Goal: Task Accomplishment & Management: Use online tool/utility

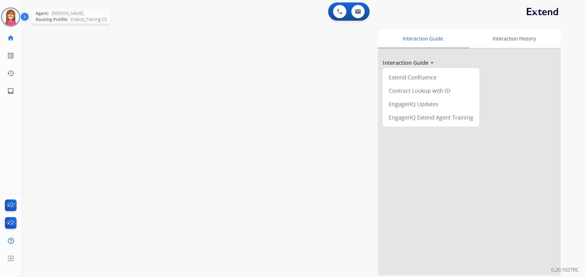
click at [12, 19] on img at bounding box center [10, 17] width 17 height 17
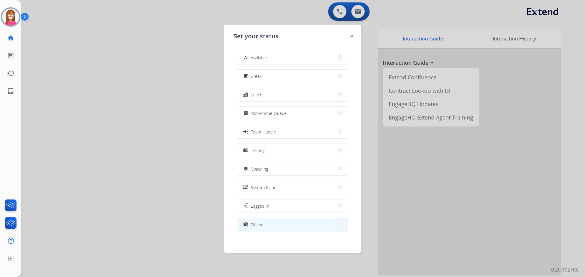
drag, startPoint x: 268, startPoint y: 55, endPoint x: 272, endPoint y: 56, distance: 4.4
click at [271, 55] on button "how_to_reg Available" at bounding box center [292, 57] width 111 height 13
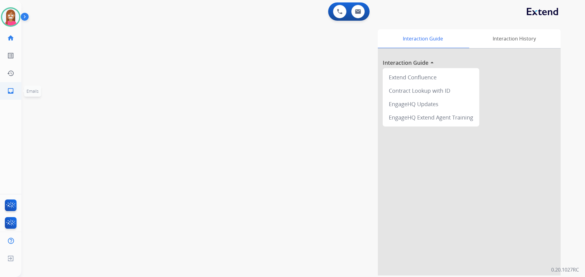
click at [18, 96] on link "inbox Emails" at bounding box center [10, 91] width 17 height 17
select select "**********"
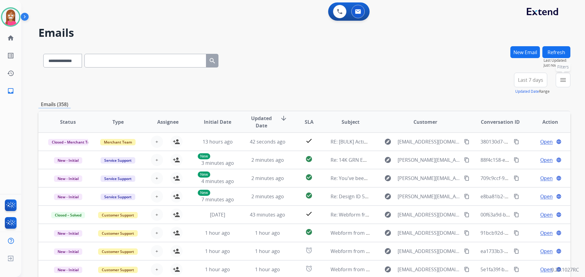
drag, startPoint x: 564, startPoint y: 83, endPoint x: 557, endPoint y: 111, distance: 29.1
click at [563, 84] on button "menu Filters" at bounding box center [563, 80] width 15 height 15
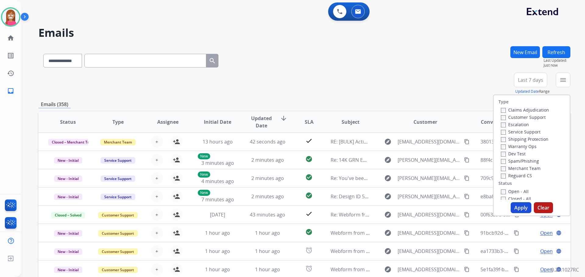
click at [526, 117] on label "Customer Support" at bounding box center [523, 118] width 45 height 6
click at [515, 140] on label "Shipping Protection" at bounding box center [525, 139] width 48 height 6
drag, startPoint x: 510, startPoint y: 175, endPoint x: 507, endPoint y: 183, distance: 8.5
click at [510, 175] on label "Reguard CS" at bounding box center [516, 176] width 31 height 6
click at [506, 191] on label "Open - All" at bounding box center [515, 192] width 28 height 6
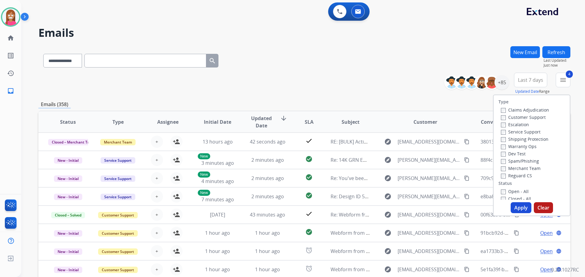
drag, startPoint x: 518, startPoint y: 206, endPoint x: 573, endPoint y: 180, distance: 61.3
click at [532, 200] on div "Type Claims Adjudication Customer Support Escalation Service Support Shipping P…" at bounding box center [531, 156] width 77 height 122
click at [524, 207] on button "Apply" at bounding box center [520, 208] width 21 height 11
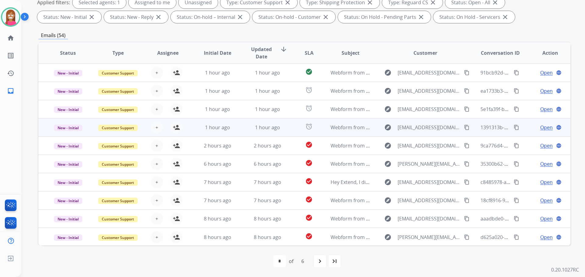
scroll to position [1, 0]
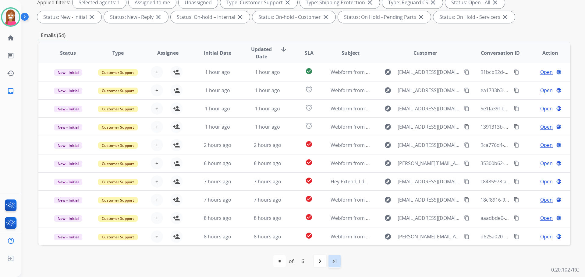
click at [337, 259] on mat-icon "last_page" at bounding box center [334, 261] width 7 height 7
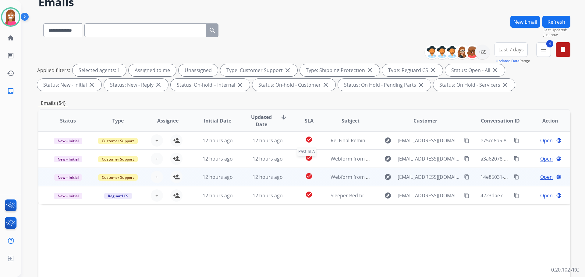
scroll to position [61, 0]
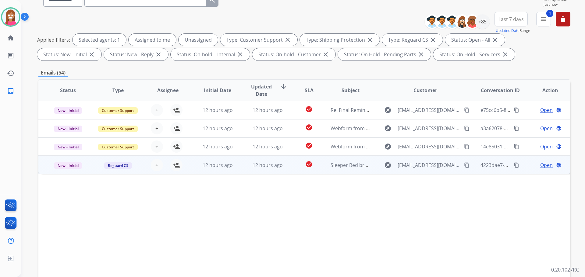
click at [464, 165] on mat-icon "content_copy" at bounding box center [466, 165] width 5 height 5
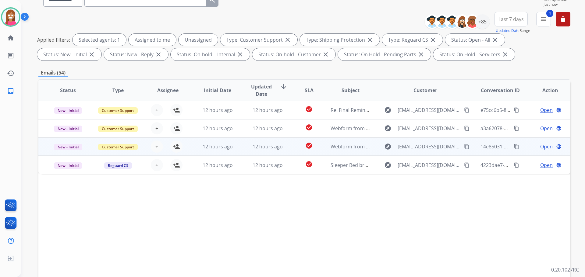
click at [464, 148] on mat-icon "content_copy" at bounding box center [466, 146] width 5 height 5
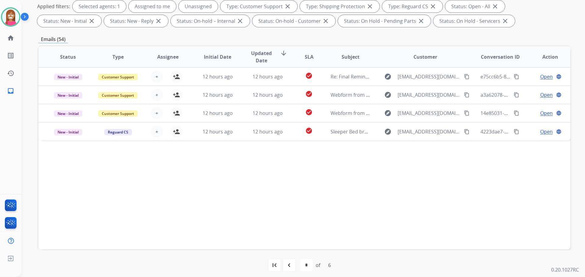
scroll to position [98, 0]
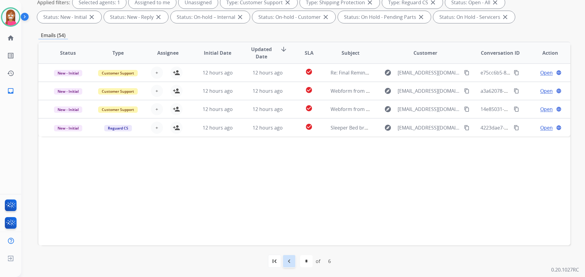
click at [291, 264] on mat-icon "navigate_before" at bounding box center [288, 261] width 7 height 7
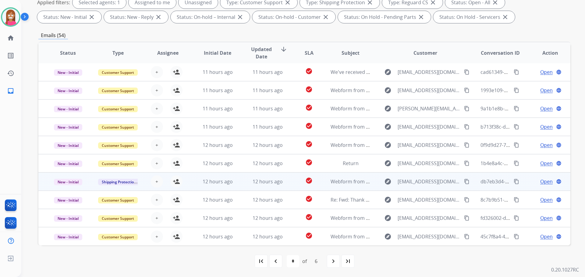
click at [464, 183] on mat-icon "content_copy" at bounding box center [466, 181] width 5 height 5
click at [235, 184] on div "12 hours ago" at bounding box center [218, 181] width 40 height 7
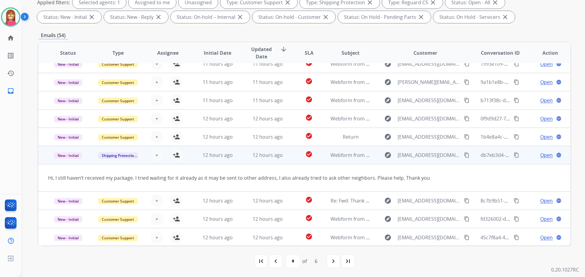
scroll to position [28, 0]
click at [177, 157] on mat-icon "person_add" at bounding box center [176, 154] width 7 height 7
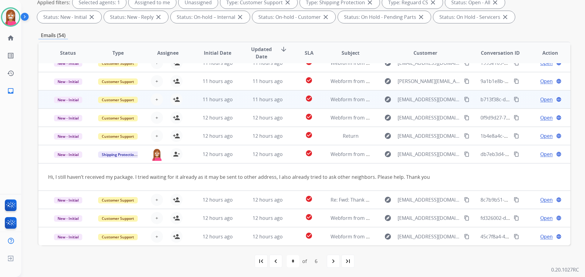
click at [246, 105] on td "11 hours ago" at bounding box center [263, 99] width 50 height 18
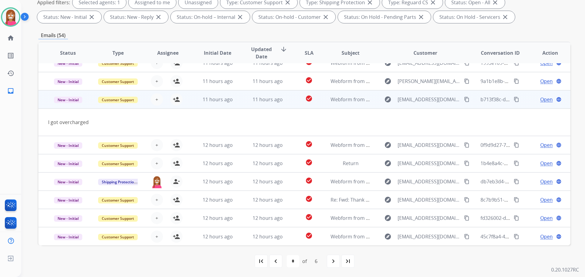
click at [464, 101] on mat-icon "content_copy" at bounding box center [466, 99] width 5 height 5
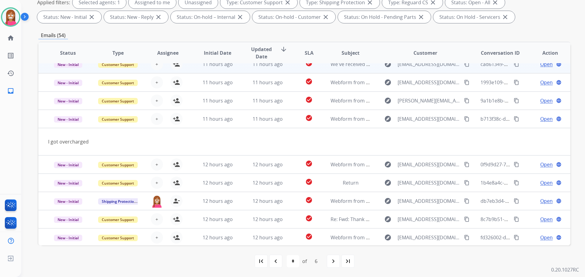
scroll to position [0, 0]
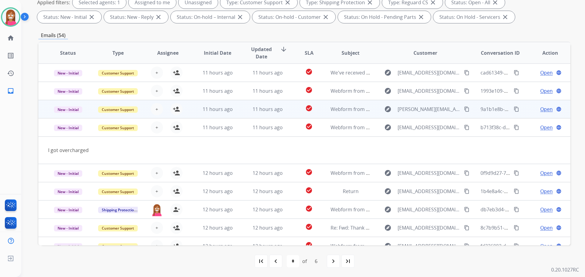
drag, startPoint x: 461, startPoint y: 110, endPoint x: 466, endPoint y: 110, distance: 4.9
click at [464, 110] on mat-icon "content_copy" at bounding box center [466, 109] width 5 height 5
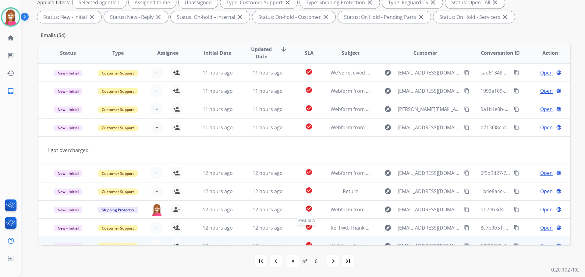
scroll to position [28, 0]
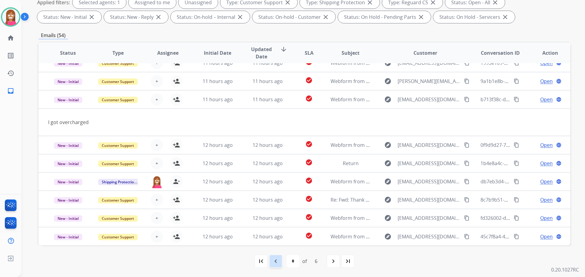
click at [279, 259] on div "navigate_before" at bounding box center [275, 261] width 13 height 13
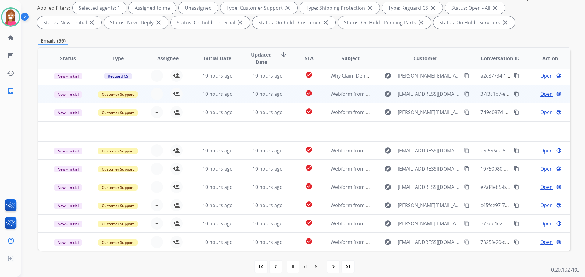
scroll to position [98, 0]
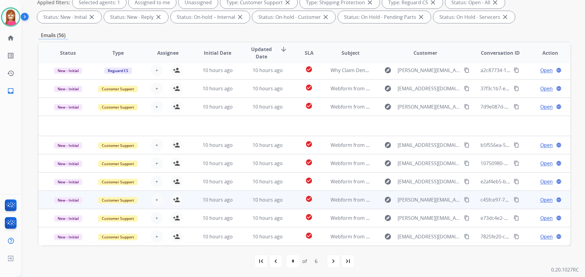
click at [345, 206] on td "Webform from [PERSON_NAME][EMAIL_ADDRESS][DOMAIN_NAME] on [DATE]" at bounding box center [346, 200] width 50 height 18
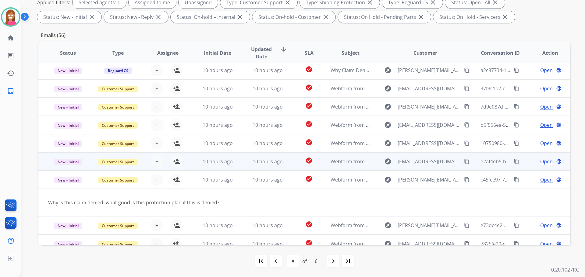
scroll to position [28, 0]
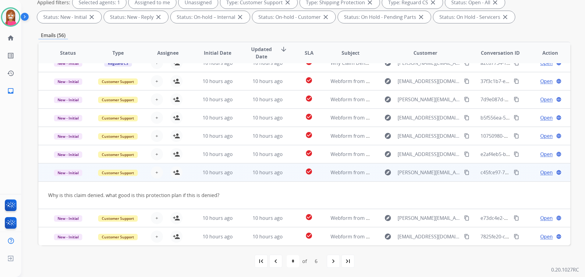
click at [464, 173] on mat-icon "content_copy" at bounding box center [466, 172] width 5 height 5
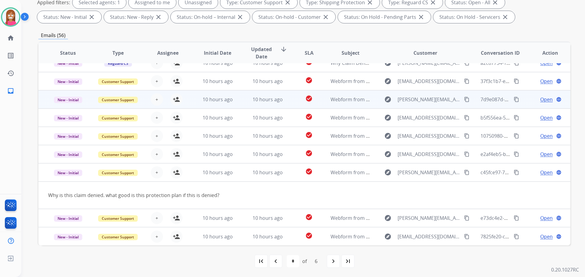
scroll to position [0, 0]
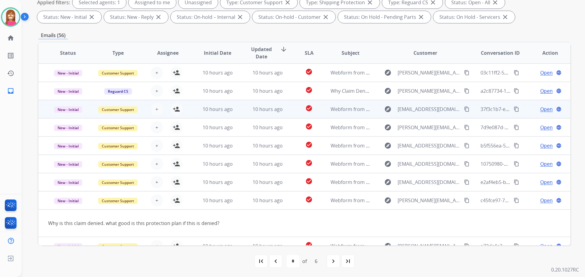
click at [288, 112] on td "check_circle" at bounding box center [304, 109] width 33 height 18
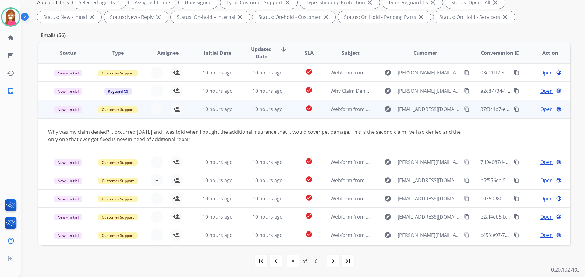
click at [464, 109] on mat-icon "content_copy" at bounding box center [466, 109] width 5 height 5
click at [177, 114] on button "person_add Assign to Me" at bounding box center [176, 109] width 12 height 12
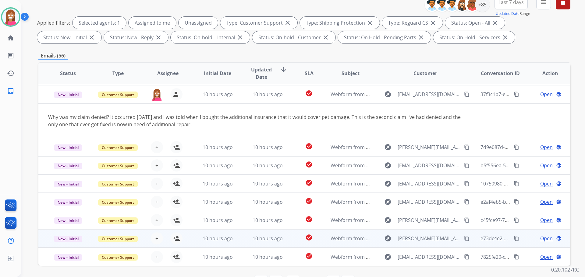
scroll to position [98, 0]
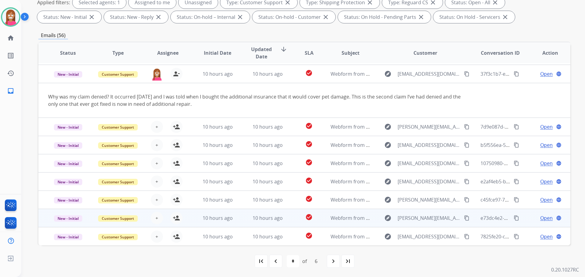
click at [293, 224] on td "check_circle" at bounding box center [304, 218] width 33 height 18
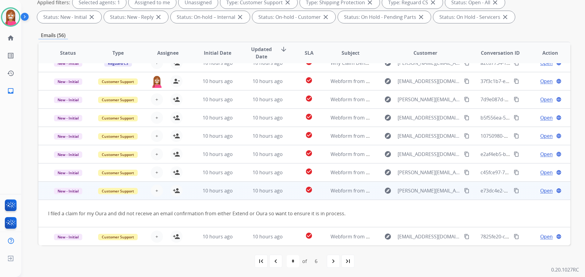
scroll to position [28, 0]
click at [464, 191] on mat-icon "content_copy" at bounding box center [466, 190] width 5 height 5
click at [173, 191] on mat-icon "person_add" at bounding box center [176, 190] width 7 height 7
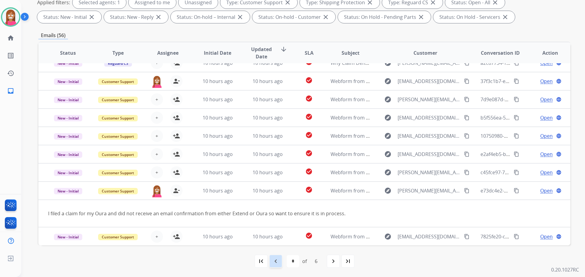
click at [278, 264] on mat-icon "navigate_before" at bounding box center [275, 261] width 7 height 7
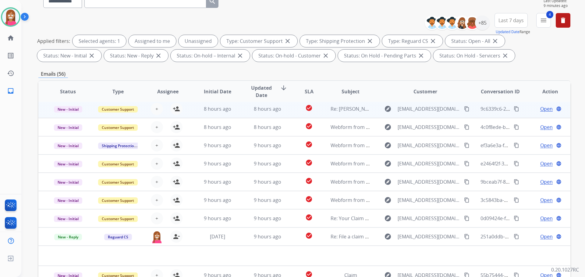
scroll to position [98, 0]
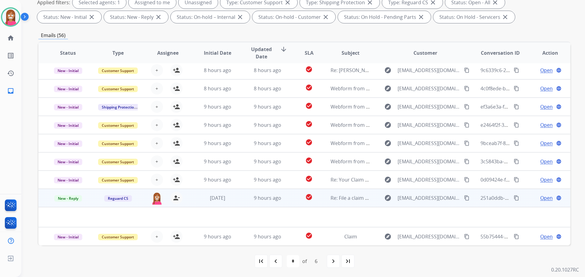
click at [238, 203] on td "9 hours ago" at bounding box center [263, 198] width 50 height 18
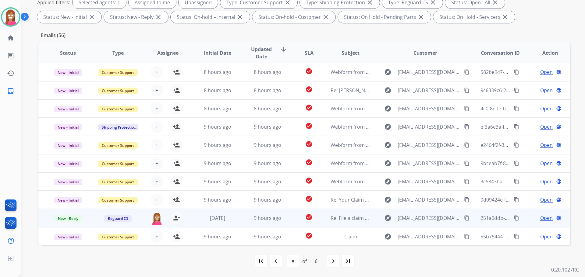
click at [243, 222] on td "9 hours ago" at bounding box center [263, 218] width 50 height 18
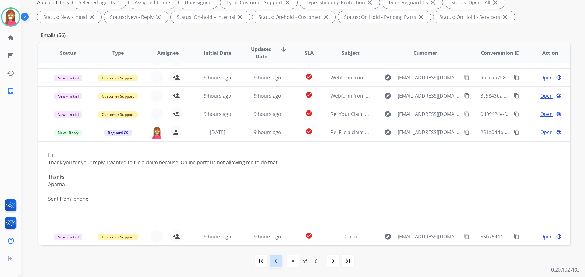
click at [279, 264] on mat-icon "navigate_before" at bounding box center [275, 261] width 7 height 7
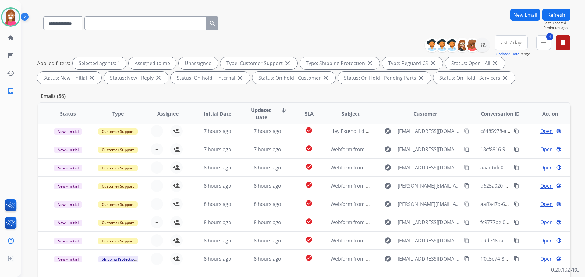
scroll to position [91, 0]
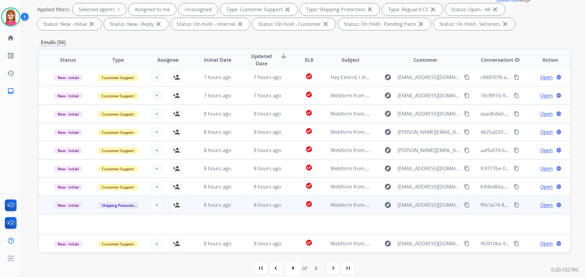
click at [245, 208] on td "8 hours ago" at bounding box center [263, 205] width 50 height 18
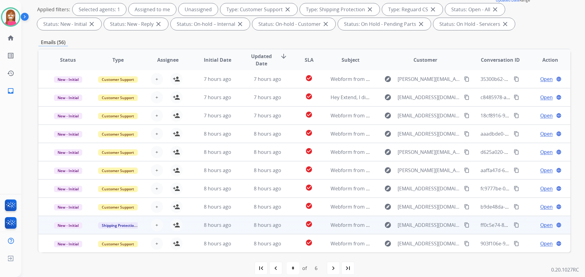
scroll to position [1, 0]
click at [464, 228] on mat-icon "content_copy" at bounding box center [466, 225] width 5 height 5
click at [241, 231] on td "8 hours ago" at bounding box center [263, 225] width 50 height 18
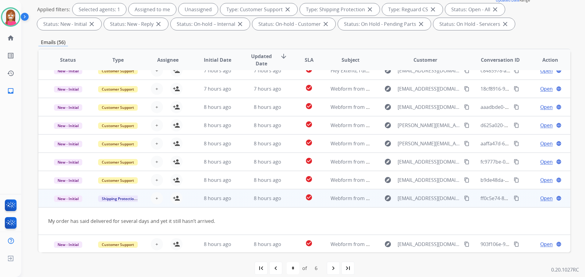
scroll to position [28, 0]
click at [176, 198] on mat-icon "person_add" at bounding box center [176, 197] width 7 height 7
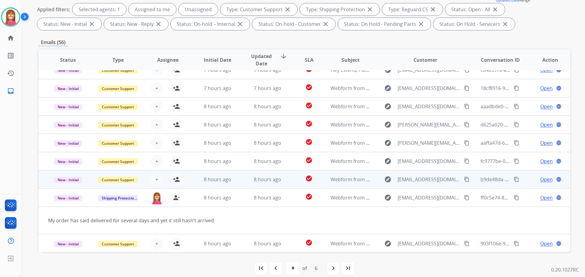
scroll to position [0, 0]
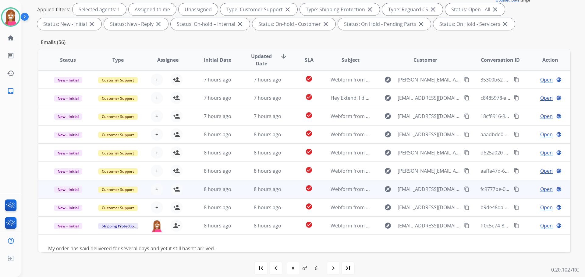
click at [464, 190] on mat-icon "content_copy" at bounding box center [466, 189] width 5 height 5
click at [238, 194] on td "8 hours ago" at bounding box center [263, 189] width 50 height 18
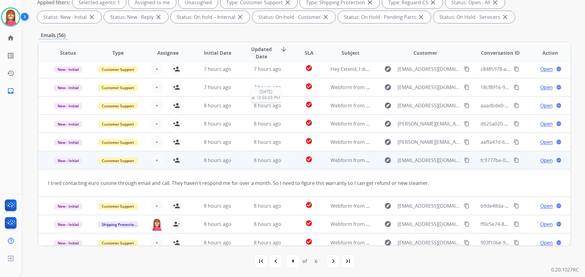
scroll to position [28, 0]
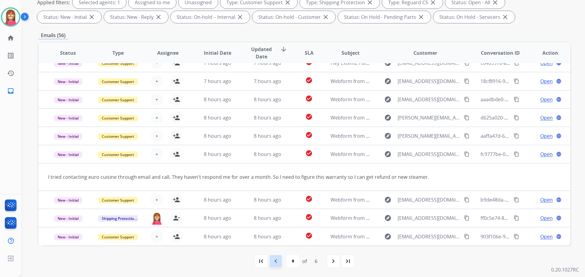
click at [274, 263] on mat-icon "navigate_before" at bounding box center [275, 261] width 7 height 7
select select "*"
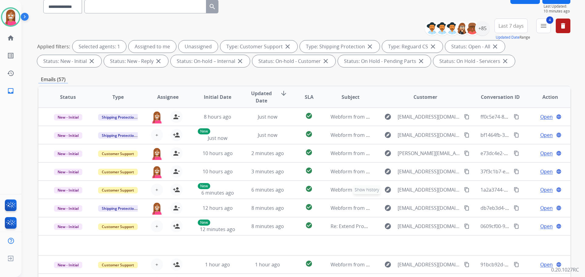
scroll to position [0, 0]
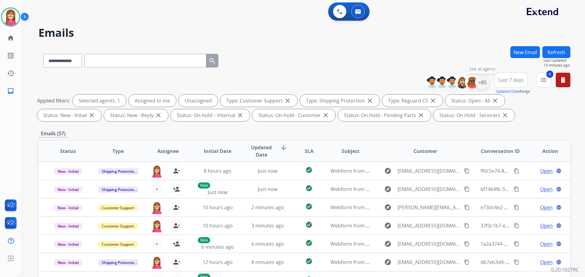
click at [484, 82] on div "+85" at bounding box center [482, 82] width 15 height 15
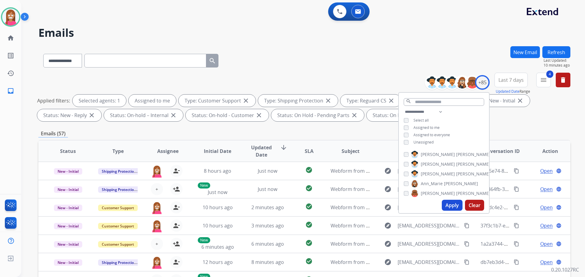
drag, startPoint x: 445, startPoint y: 204, endPoint x: 443, endPoint y: 202, distance: 3.2
click at [443, 202] on button "Apply" at bounding box center [452, 205] width 21 height 11
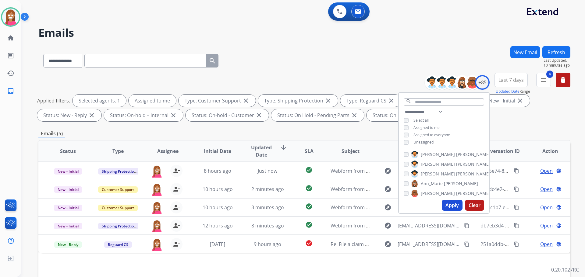
click at [248, 58] on div "**********" at bounding box center [304, 59] width 532 height 26
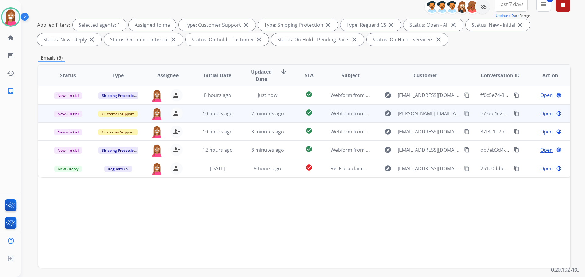
scroll to position [98, 0]
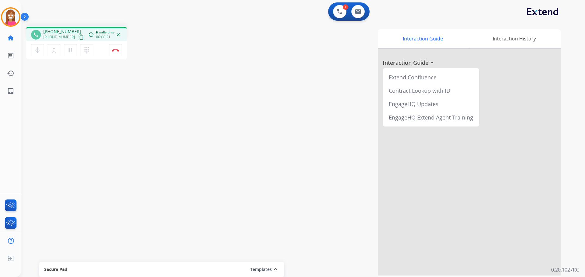
drag, startPoint x: 76, startPoint y: 38, endPoint x: 132, endPoint y: 39, distance: 55.8
click at [78, 38] on mat-icon "content_copy" at bounding box center [80, 36] width 5 height 5
click at [113, 52] on button "Disconnect" at bounding box center [115, 50] width 13 height 13
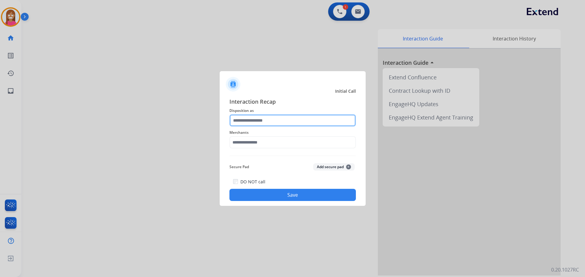
click at [266, 122] on input "text" at bounding box center [292, 121] width 126 height 12
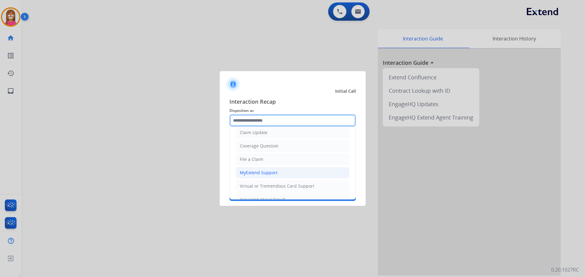
scroll to position [30, 0]
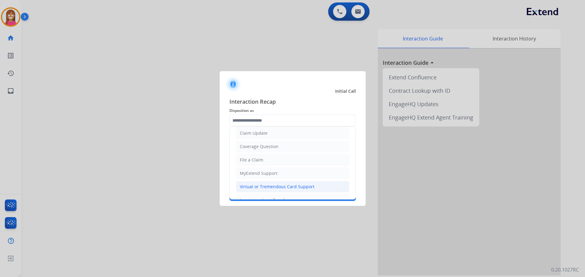
click at [262, 185] on div "Virtual or Tremendous Card Support" at bounding box center [277, 187] width 75 height 6
type input "**********"
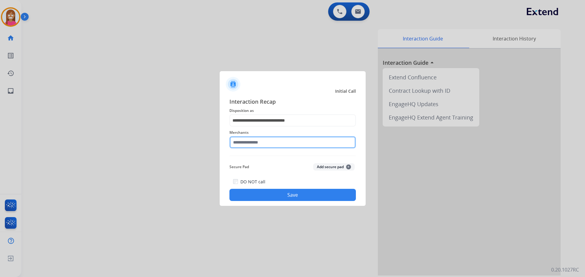
click at [252, 143] on input "text" at bounding box center [292, 142] width 126 height 12
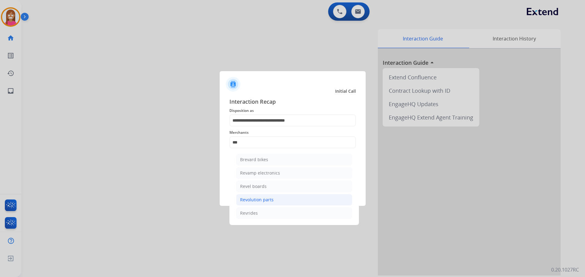
click at [255, 201] on div "Revolution parts" at bounding box center [257, 200] width 34 height 6
type input "**********"
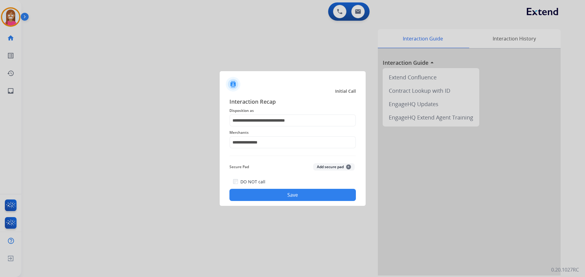
click at [254, 198] on button "Save" at bounding box center [292, 195] width 126 height 12
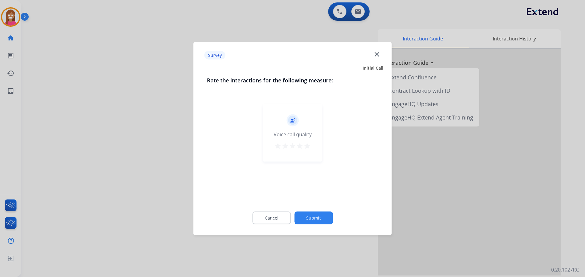
click at [378, 53] on mat-icon "close" at bounding box center [377, 54] width 8 height 8
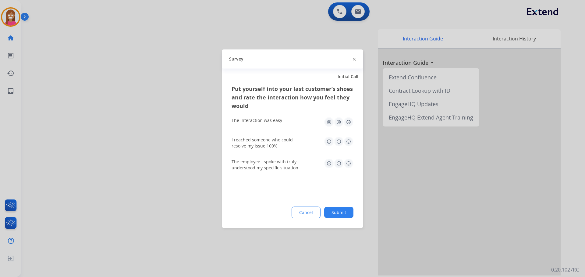
click at [353, 58] on img at bounding box center [354, 59] width 3 height 3
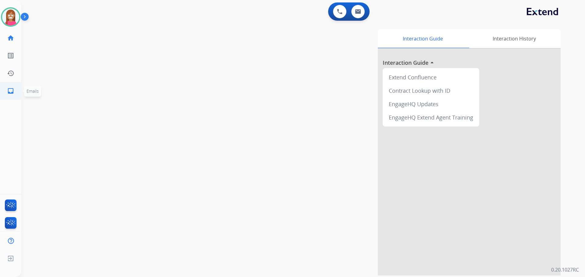
click at [13, 88] on mat-icon "inbox" at bounding box center [10, 90] width 7 height 7
select select "**********"
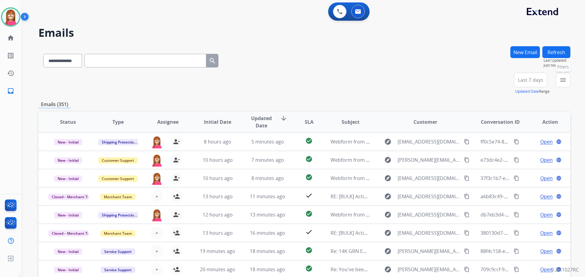
click at [564, 82] on mat-icon "menu" at bounding box center [562, 79] width 7 height 7
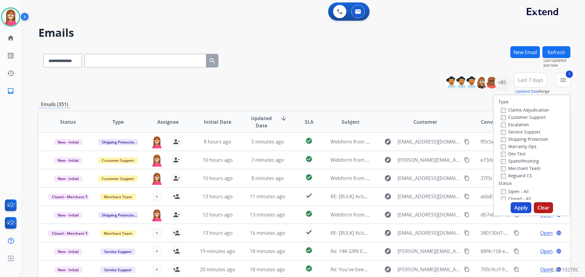
click at [510, 138] on label "Shipping Protection" at bounding box center [525, 139] width 48 height 6
click at [506, 176] on label "Reguard CS" at bounding box center [516, 176] width 31 height 6
click at [507, 191] on label "Open - All" at bounding box center [515, 192] width 28 height 6
click at [516, 210] on button "Apply" at bounding box center [520, 208] width 21 height 11
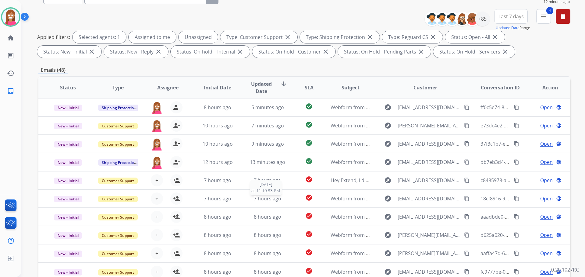
scroll to position [37, 0]
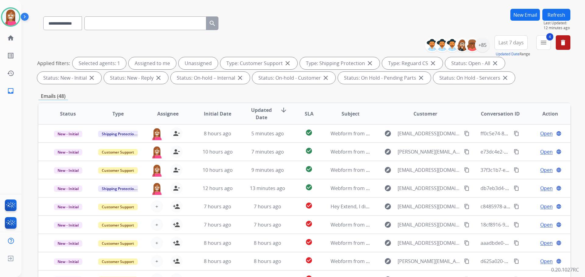
click at [557, 10] on button "Refresh" at bounding box center [556, 15] width 28 height 12
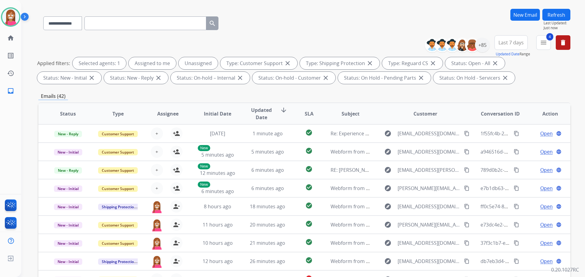
drag, startPoint x: 5, startPoint y: 11, endPoint x: 26, endPoint y: 17, distance: 21.9
click at [6, 10] on img at bounding box center [10, 17] width 17 height 17
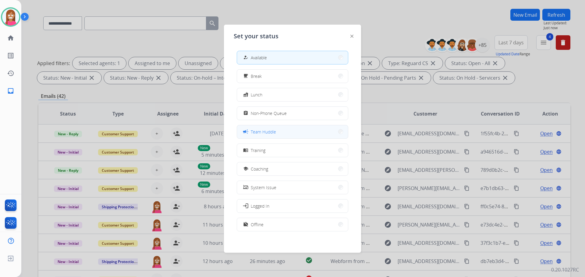
click at [259, 132] on span "Team Huddle" at bounding box center [263, 132] width 25 height 6
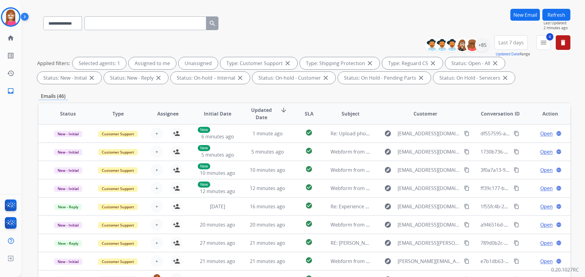
click at [559, 14] on button "Refresh" at bounding box center [556, 15] width 28 height 12
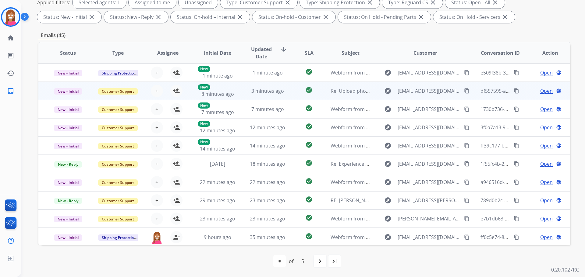
scroll to position [1, 0]
